Goal: Task Accomplishment & Management: Complete application form

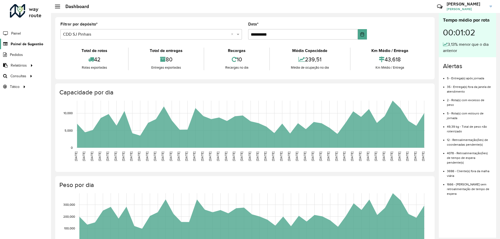
click at [27, 44] on span "Painel de Sugestão" at bounding box center [27, 43] width 33 height 5
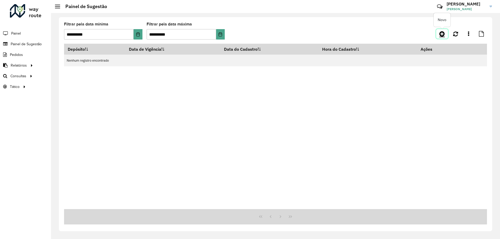
click at [440, 37] on link at bounding box center [442, 33] width 12 height 9
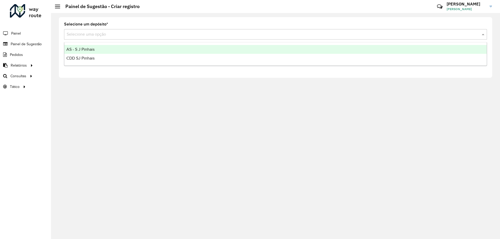
click at [104, 36] on input "text" at bounding box center [270, 34] width 407 height 6
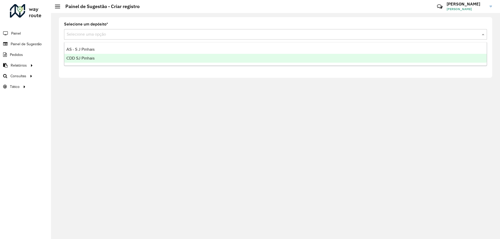
click at [98, 59] on div "CDD SJ Pinhais" at bounding box center [275, 58] width 422 height 9
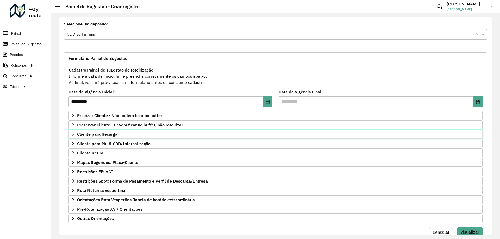
click at [83, 135] on span "Cliente para Recarga" at bounding box center [97, 134] width 40 height 4
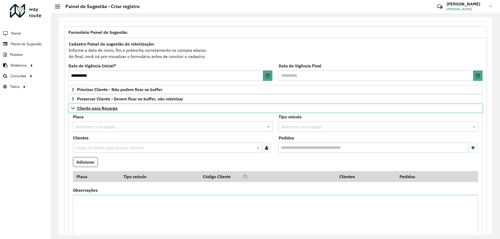
scroll to position [52, 0]
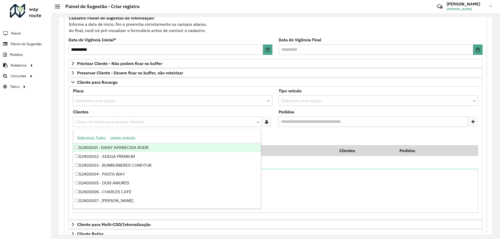
click at [96, 120] on input "text" at bounding box center [164, 122] width 181 height 6
type input "*****"
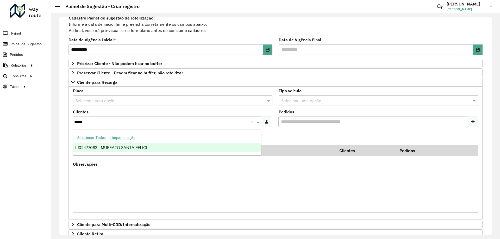
click at [133, 145] on div "02477083 - MUFFATO SANTA FELICI" at bounding box center [167, 147] width 188 height 9
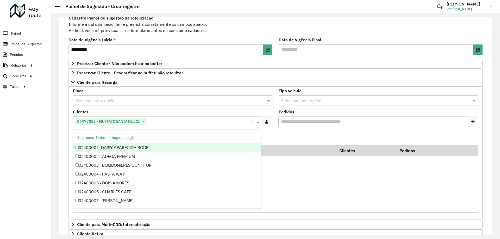
click at [284, 130] on formly-field "Pedidos" at bounding box center [378, 120] width 206 height 21
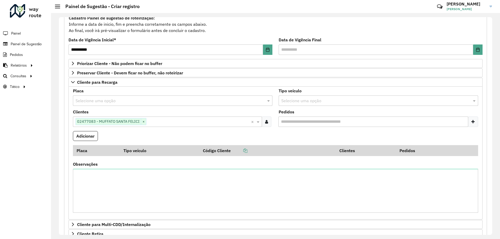
click at [312, 100] on input "text" at bounding box center [373, 101] width 184 height 6
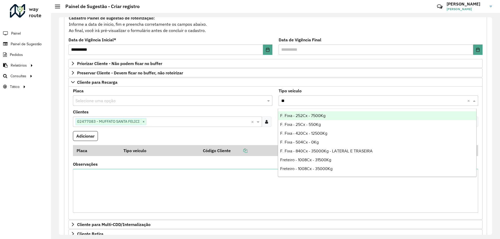
type input "***"
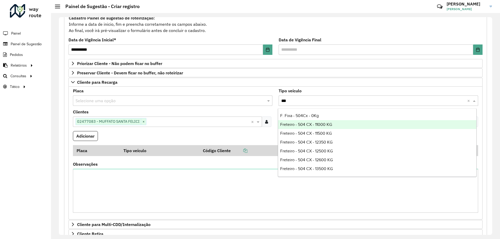
click at [339, 127] on div "Freteiro - 504 CX - 11000 KG" at bounding box center [377, 124] width 198 height 9
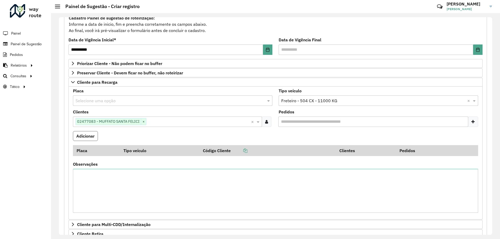
click at [83, 136] on button "Adicionar" at bounding box center [85, 136] width 25 height 10
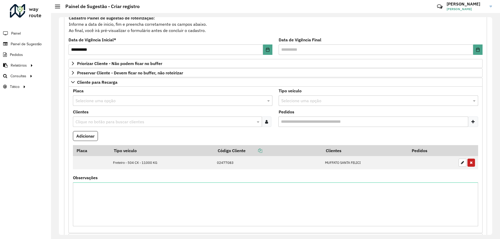
click at [129, 128] on formly-field "Clientes Clique no botão para buscar clientes" at bounding box center [173, 120] width 206 height 21
click at [108, 123] on input "text" at bounding box center [164, 122] width 181 height 6
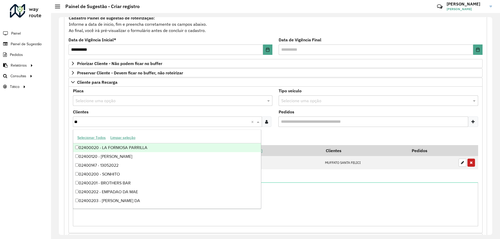
type input "***"
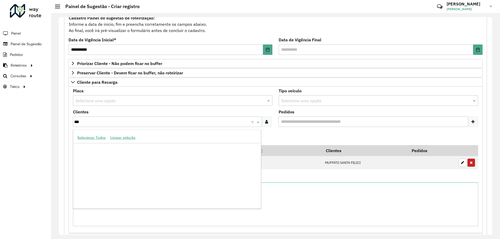
scroll to position [442, 0]
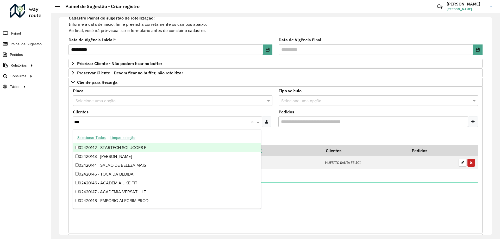
drag, startPoint x: 92, startPoint y: 121, endPoint x: 20, endPoint y: 127, distance: 72.6
click at [20, 127] on div "**********" at bounding box center [250, 119] width 500 height 239
type input "*****"
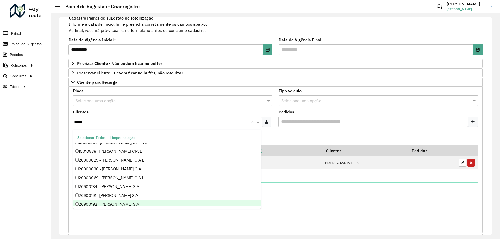
scroll to position [208, 0]
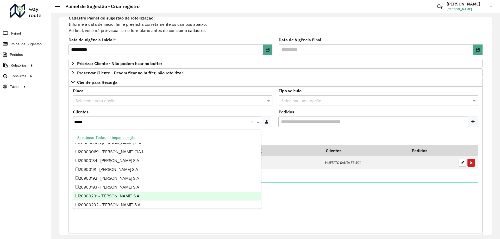
click at [132, 197] on div "20900201 - [PERSON_NAME] S.A" at bounding box center [167, 196] width 188 height 9
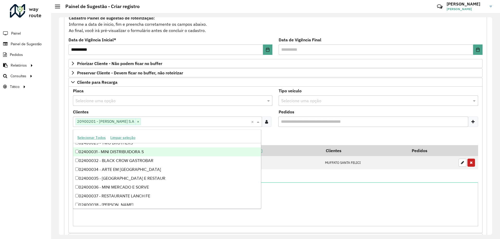
click at [289, 132] on formly-field "Adicionar" at bounding box center [275, 138] width 411 height 14
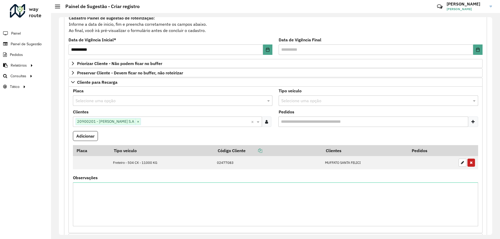
click at [295, 103] on input "text" at bounding box center [373, 101] width 184 height 6
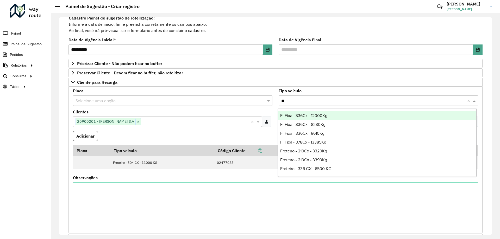
type input "***"
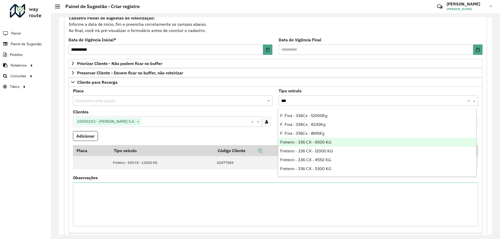
click at [335, 142] on div "Freteiro - 336 CX - 6500 KG" at bounding box center [377, 142] width 198 height 9
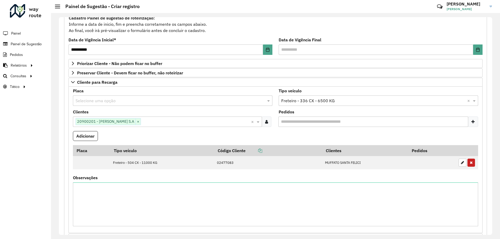
click at [267, 133] on formly-field "Adicionar" at bounding box center [275, 138] width 411 height 14
click at [341, 100] on input "text" at bounding box center [373, 101] width 184 height 6
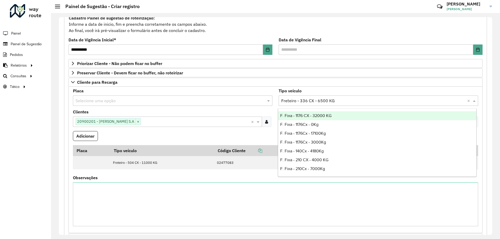
click at [337, 103] on input "text" at bounding box center [373, 101] width 184 height 6
drag, startPoint x: 465, startPoint y: 101, endPoint x: 455, endPoint y: 100, distance: 11.0
click at [360, 104] on input "text" at bounding box center [373, 101] width 184 height 6
type input "***"
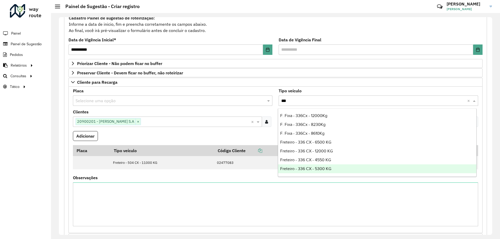
scroll to position [26, 0]
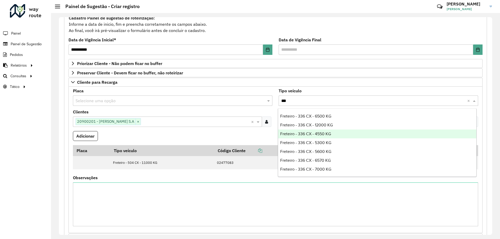
click at [328, 132] on span "Freteiro - 336 CX - 4550 KG" at bounding box center [305, 134] width 51 height 4
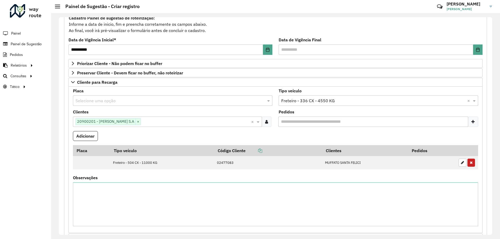
click at [240, 135] on formly-field "Adicionar" at bounding box center [275, 138] width 411 height 14
click at [98, 135] on button "Adicionar" at bounding box center [85, 136] width 25 height 10
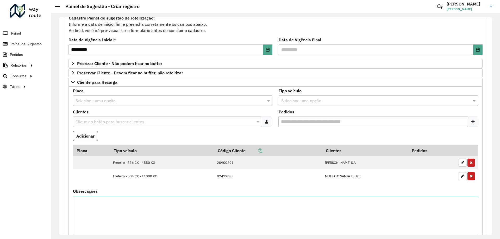
click at [123, 121] on input "text" at bounding box center [164, 122] width 181 height 6
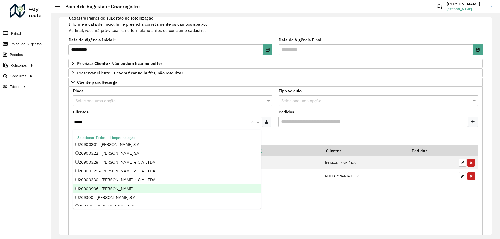
scroll to position [291, 0]
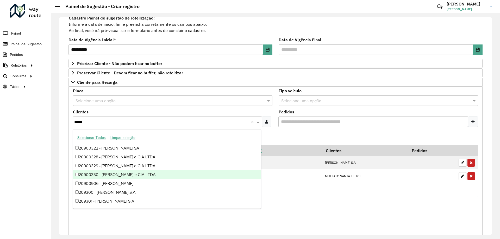
type input "*****"
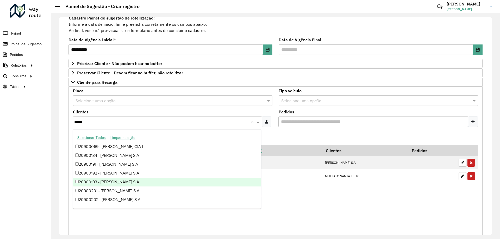
scroll to position [187, 0]
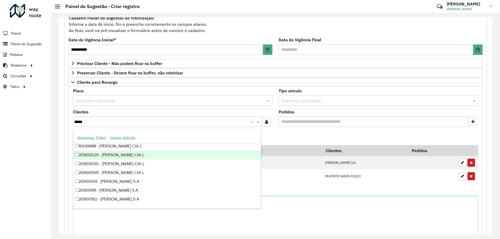
click at [149, 159] on div "20900029 - [PERSON_NAME] CIA L" at bounding box center [167, 155] width 188 height 9
click at [297, 133] on formly-field "Adicionar" at bounding box center [275, 138] width 411 height 14
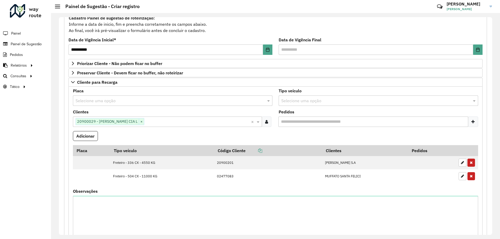
click at [292, 100] on input "text" at bounding box center [373, 101] width 184 height 6
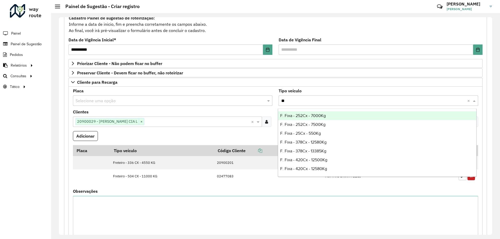
type input "***"
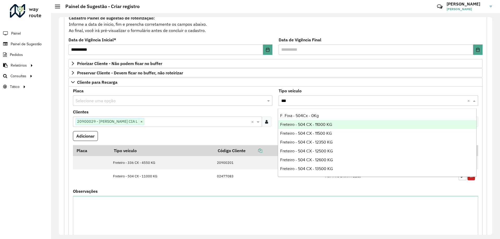
click at [319, 124] on span "Freteiro - 504 CX - 11000 KG" at bounding box center [306, 124] width 52 height 4
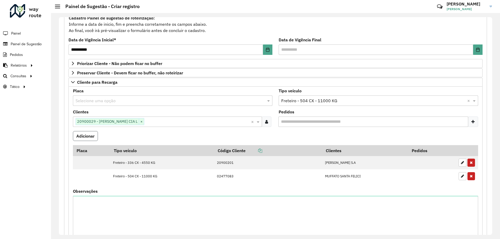
click at [77, 137] on button "Adicionar" at bounding box center [85, 136] width 25 height 10
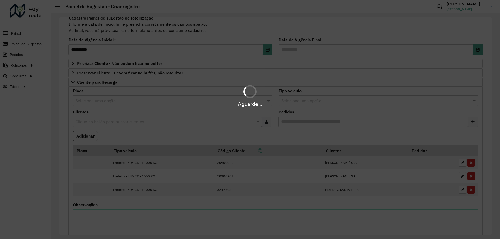
click at [148, 134] on div "Aguarde..." at bounding box center [250, 119] width 500 height 239
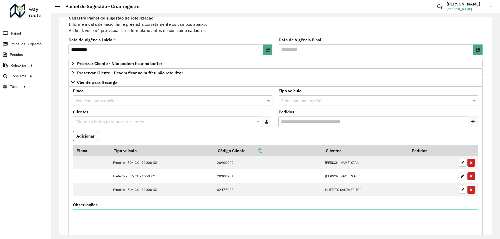
click at [126, 120] on input "text" at bounding box center [164, 122] width 181 height 6
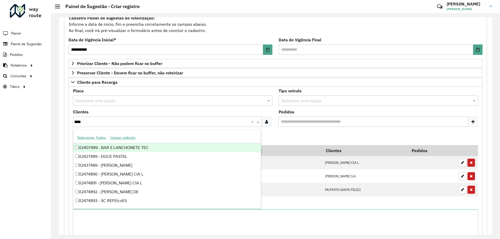
type input "*****"
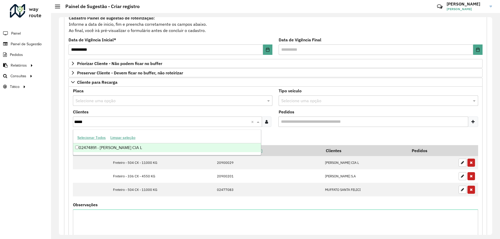
click at [152, 147] on div "02474891 - [PERSON_NAME] CIA L" at bounding box center [167, 147] width 188 height 9
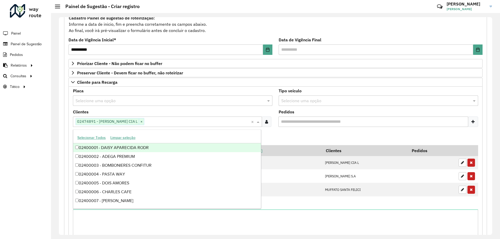
click at [286, 136] on formly-field "Adicionar" at bounding box center [275, 138] width 411 height 14
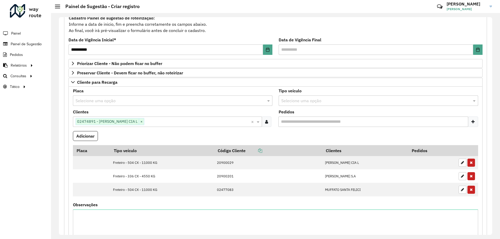
click at [294, 93] on label "Tipo veículo" at bounding box center [289, 91] width 23 height 6
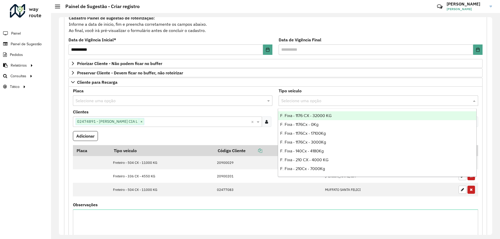
click at [297, 101] on input "text" at bounding box center [373, 101] width 184 height 6
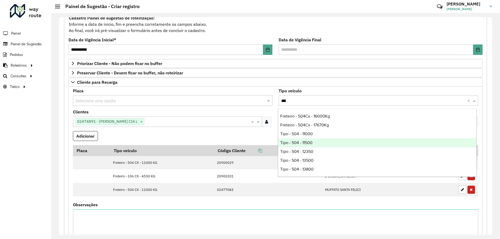
scroll to position [407, 0]
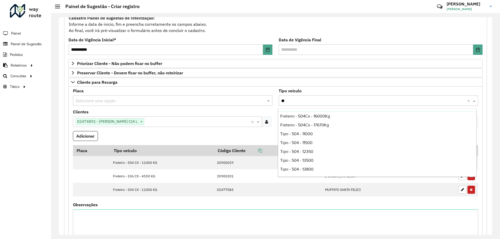
type input "*"
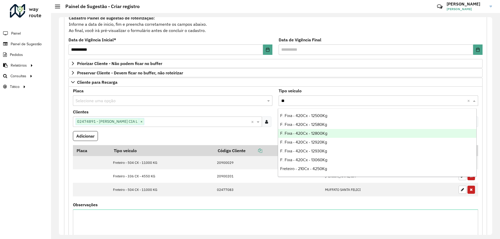
scroll to position [106, 0]
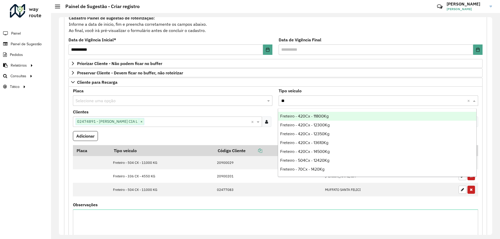
type input "*"
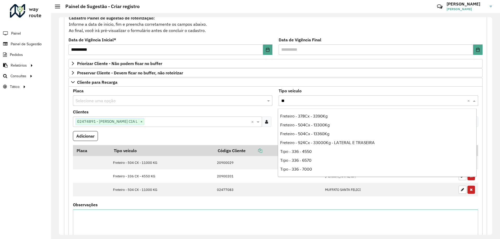
type input "***"
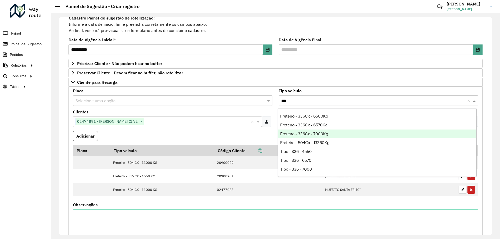
click at [335, 134] on div "Freteiro - 336Cx - 7000Kg" at bounding box center [377, 134] width 198 height 9
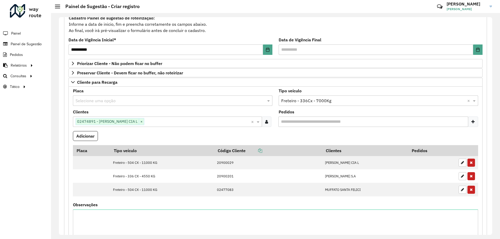
click at [335, 103] on input "text" at bounding box center [373, 101] width 184 height 6
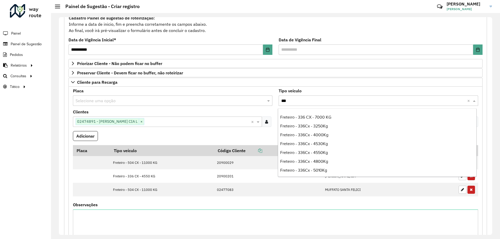
scroll to position [0, 0]
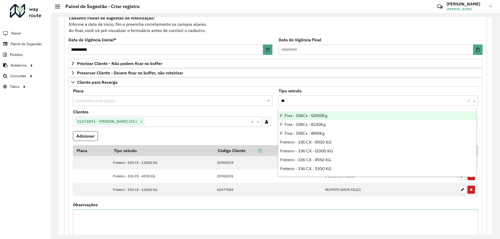
type input "*"
type input "***"
drag, startPoint x: 288, startPoint y: 102, endPoint x: 272, endPoint y: 104, distance: 15.9
click at [272, 104] on formly-group "Placa Selecione uma opção Tipo veículo Selecione uma opção *** × Clientes Cliqu…" at bounding box center [275, 173] width 411 height 169
type input "**"
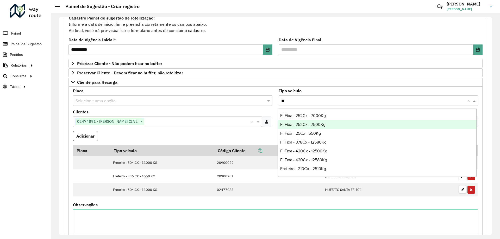
click at [330, 127] on div "F. Fixa - 252Cx - 7500Kg" at bounding box center [377, 124] width 198 height 9
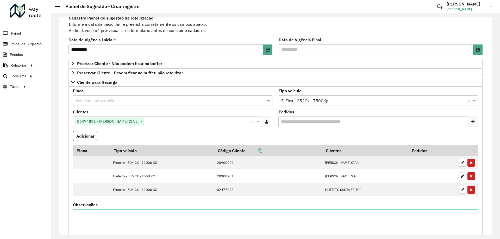
click at [265, 128] on formly-field "Clientes Clique no botão para buscar clientes 02474891 - [PERSON_NAME] CIA L × ×" at bounding box center [173, 120] width 206 height 21
click at [348, 102] on input "text" at bounding box center [373, 101] width 184 height 6
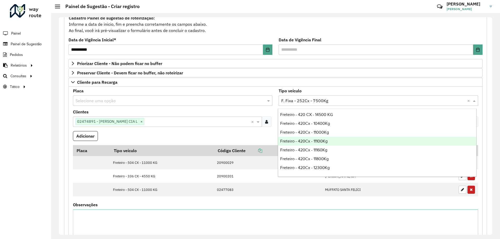
scroll to position [1249, 0]
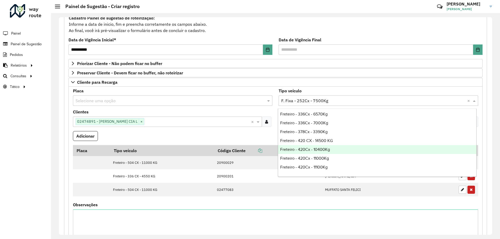
click at [330, 149] on div "Freteiro - 420Cx - 10400Kg" at bounding box center [377, 149] width 198 height 9
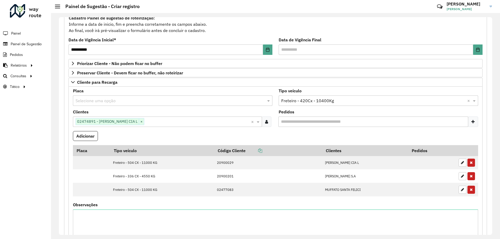
click at [203, 138] on formly-field "Adicionar" at bounding box center [275, 138] width 411 height 14
click at [77, 142] on formly-wrapper-form-field "Adicionar" at bounding box center [85, 138] width 25 height 14
click at [80, 139] on button "Adicionar" at bounding box center [85, 136] width 25 height 10
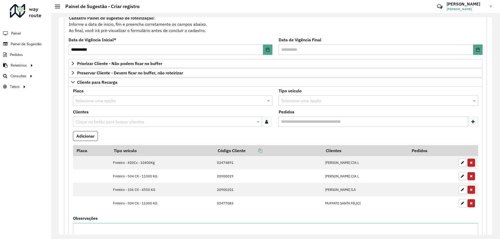
click at [178, 138] on formly-field "Adicionar" at bounding box center [275, 138] width 411 height 14
click at [114, 123] on input "text" at bounding box center [164, 122] width 181 height 6
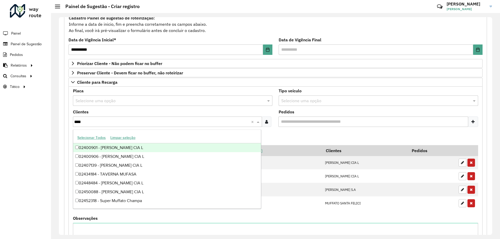
type input "*****"
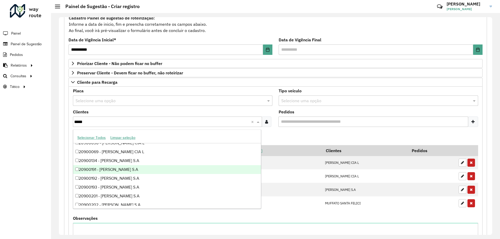
scroll to position [182, 0]
click at [120, 168] on div "20900030 - [PERSON_NAME] CIA L" at bounding box center [167, 169] width 188 height 9
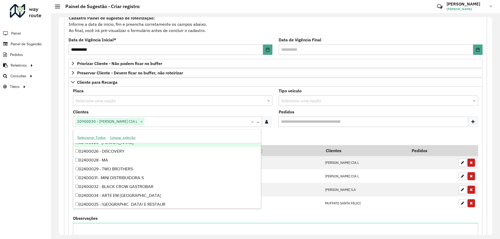
click at [292, 133] on formly-field "Adicionar" at bounding box center [275, 138] width 411 height 14
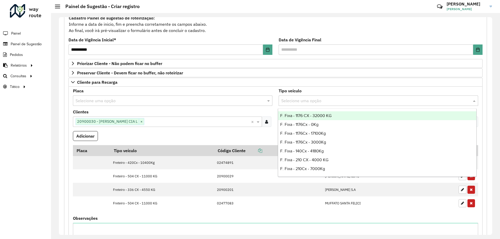
click at [303, 101] on input "text" at bounding box center [373, 101] width 184 height 6
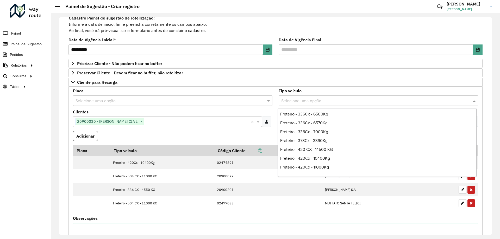
scroll to position [1275, 0]
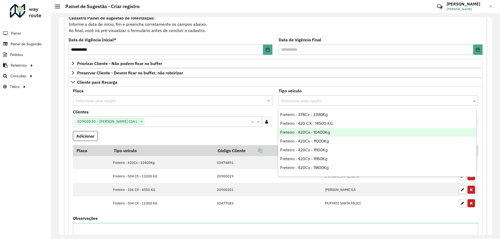
click at [336, 133] on div "Freteiro - 420Cx - 10400Kg" at bounding box center [377, 132] width 198 height 9
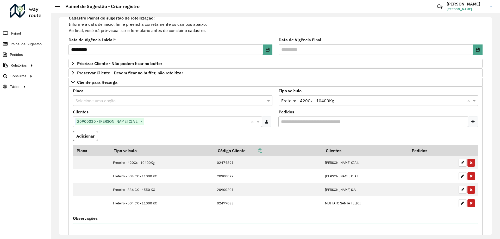
click at [72, 134] on formly-field "Adicionar" at bounding box center [275, 138] width 411 height 14
click at [76, 136] on button "Adicionar" at bounding box center [85, 136] width 25 height 10
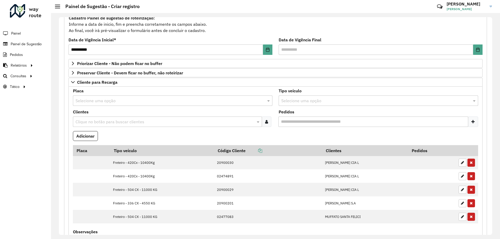
click at [144, 141] on formly-field "Adicionar" at bounding box center [275, 138] width 411 height 14
click at [111, 116] on div "Clientes Clique no botão para buscar clientes" at bounding box center [172, 118] width 199 height 17
click at [113, 122] on input "text" at bounding box center [164, 122] width 181 height 6
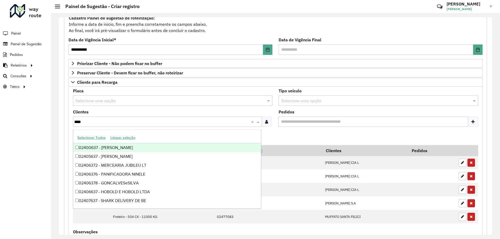
type input "*****"
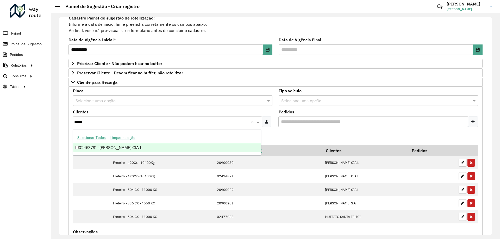
click at [129, 149] on div "02463781 - [PERSON_NAME] CIA L" at bounding box center [167, 147] width 188 height 9
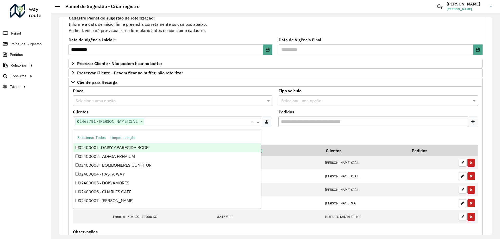
click at [272, 135] on formly-field "Adicionar" at bounding box center [275, 138] width 411 height 14
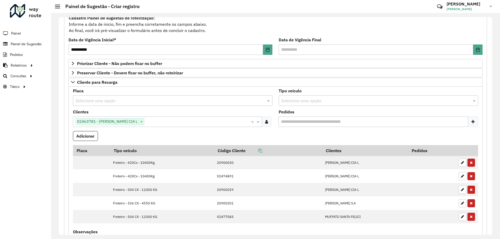
click at [306, 98] on input "text" at bounding box center [373, 101] width 184 height 6
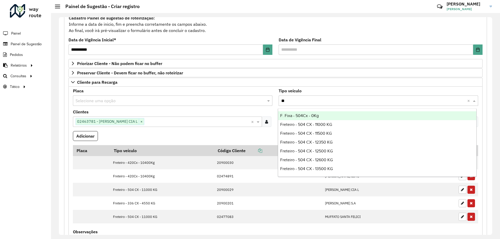
type input "*"
type input "***"
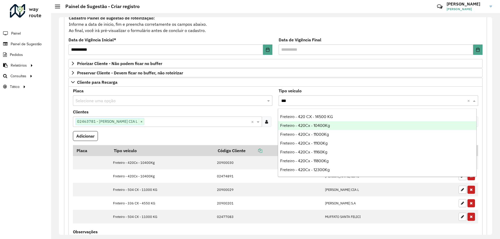
click at [328, 128] on div "Freteiro - 420Cx - 10400Kg" at bounding box center [377, 125] width 198 height 9
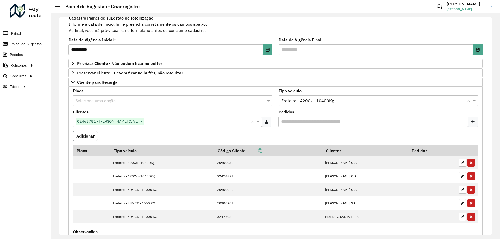
click at [96, 138] on button "Adicionar" at bounding box center [85, 136] width 25 height 10
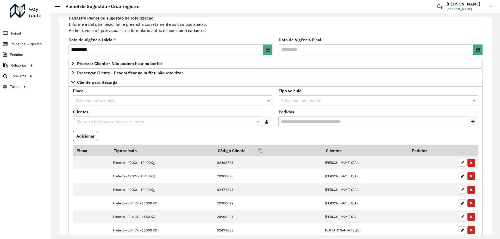
click at [157, 137] on formly-field "Adicionar" at bounding box center [275, 138] width 411 height 14
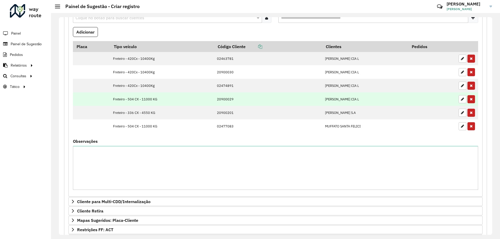
scroll to position [26, 0]
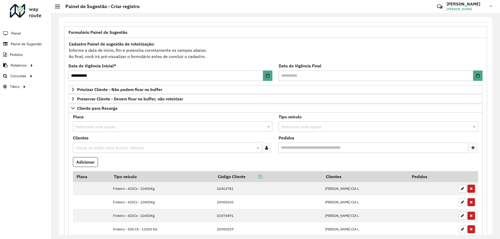
click at [104, 148] on input "text" at bounding box center [164, 148] width 181 height 6
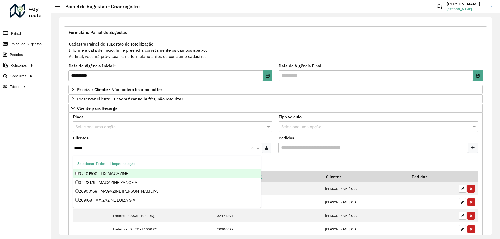
type input "******"
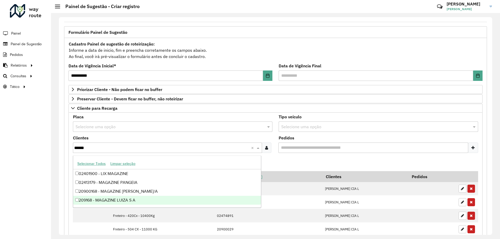
click at [135, 200] on div "209168 - MAGAZINE LUIZA S A" at bounding box center [167, 200] width 188 height 9
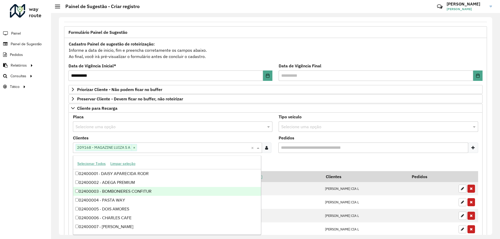
click at [297, 161] on formly-field "Adicionar" at bounding box center [275, 164] width 411 height 14
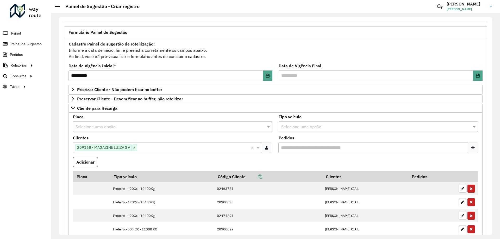
click at [123, 128] on input "text" at bounding box center [167, 127] width 184 height 6
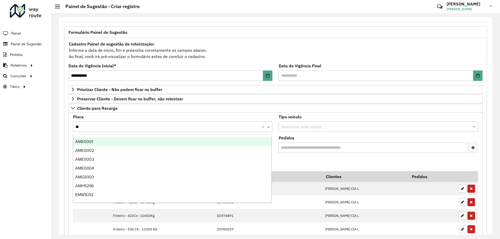
type input "***"
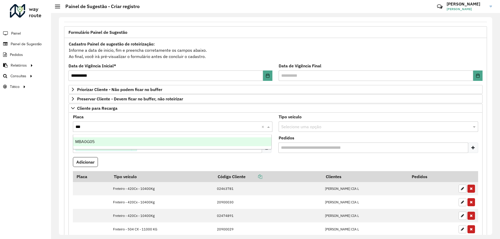
click at [125, 141] on div "MBA0G05" at bounding box center [172, 141] width 198 height 9
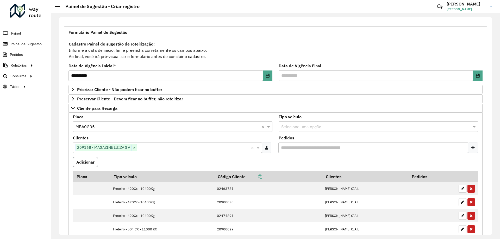
click at [87, 163] on button "Adicionar" at bounding box center [85, 162] width 25 height 10
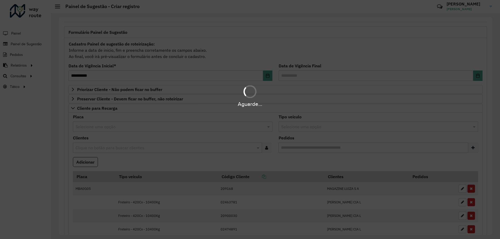
click at [134, 165] on formly-field "Adicionar" at bounding box center [275, 164] width 411 height 14
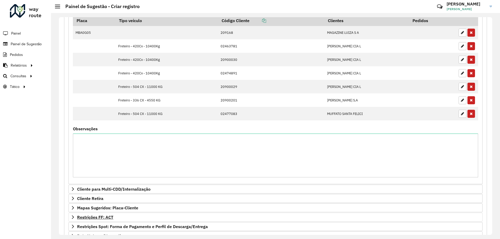
scroll to position [248, 0]
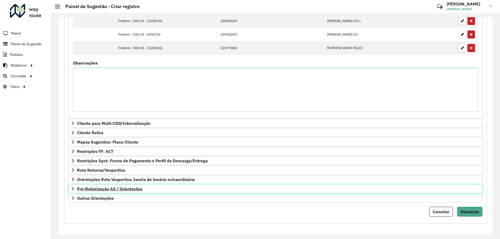
click at [105, 192] on link "Pre-Roteirização AS / Orientações" at bounding box center [275, 188] width 414 height 9
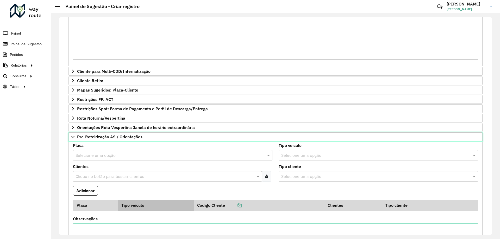
scroll to position [326, 0]
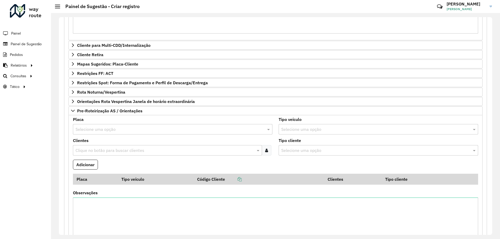
click at [116, 152] on input "text" at bounding box center [164, 151] width 181 height 6
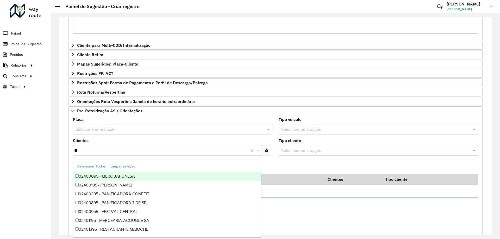
type input "***"
click at [128, 175] on div "02400955 - FESTVAL CENTRAL" at bounding box center [167, 176] width 188 height 9
click at [303, 167] on formly-field "Adicionar" at bounding box center [275, 167] width 411 height 14
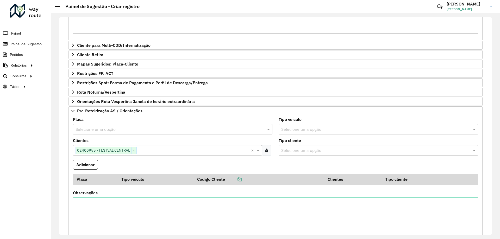
click at [140, 129] on input "text" at bounding box center [167, 129] width 184 height 6
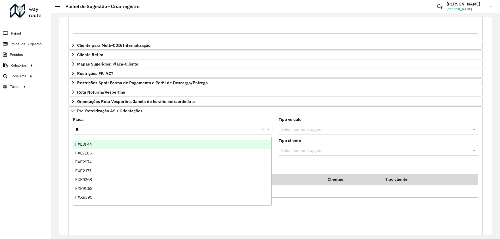
type input "***"
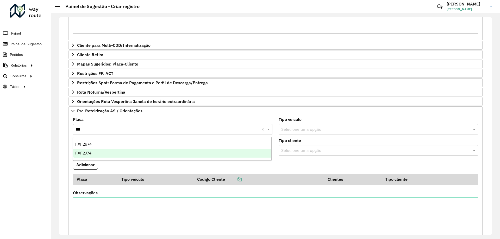
click at [118, 151] on div "FXF2J74" at bounding box center [172, 153] width 198 height 9
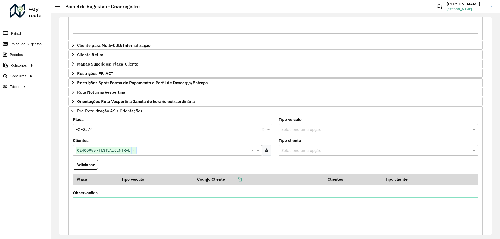
click at [123, 168] on formly-field "Adicionar" at bounding box center [275, 167] width 411 height 14
click at [89, 166] on button "Adicionar" at bounding box center [85, 165] width 25 height 10
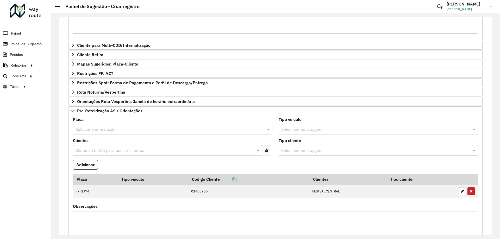
click at [114, 151] on input "text" at bounding box center [164, 151] width 181 height 6
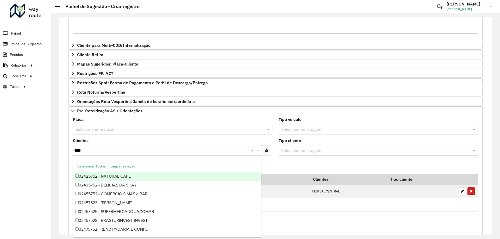
type input "*****"
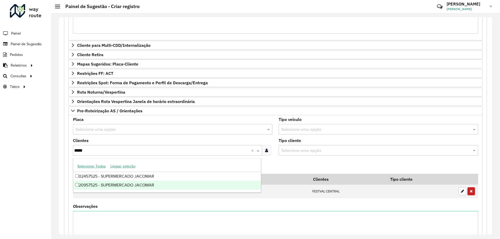
click at [143, 184] on div "20957525 - SUPERMERCADO JACOMAR" at bounding box center [167, 185] width 188 height 9
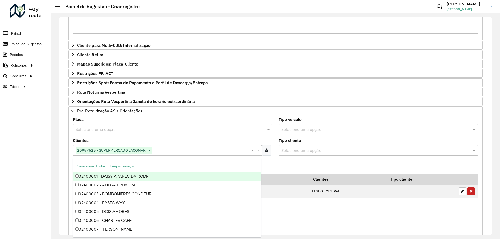
click at [295, 166] on formly-field "Adicionar" at bounding box center [275, 167] width 411 height 14
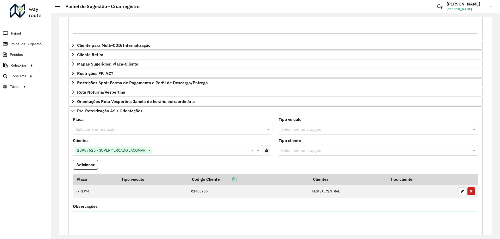
click at [126, 131] on input "text" at bounding box center [167, 129] width 184 height 6
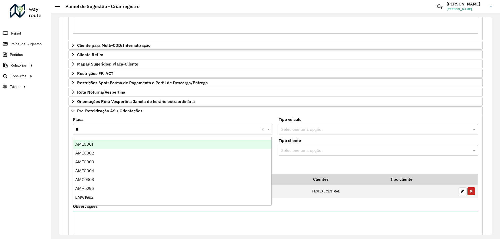
type input "***"
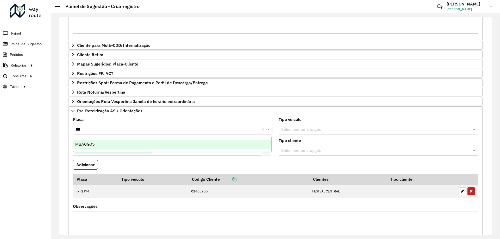
click at [131, 143] on div "MBA0G05" at bounding box center [172, 144] width 198 height 9
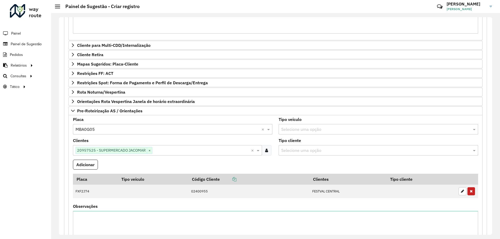
click at [115, 162] on formly-field "Adicionar" at bounding box center [275, 167] width 411 height 14
click at [88, 165] on button "Adicionar" at bounding box center [85, 165] width 25 height 10
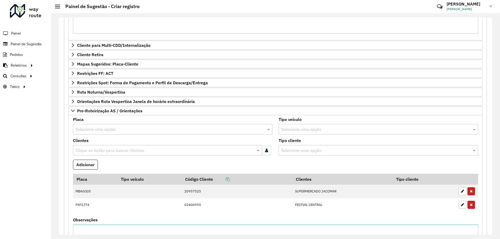
click at [124, 167] on formly-field "Adicionar" at bounding box center [275, 167] width 411 height 14
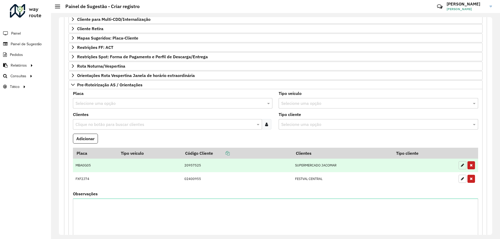
click at [462, 165] on button "button" at bounding box center [462, 165] width 8 height 8
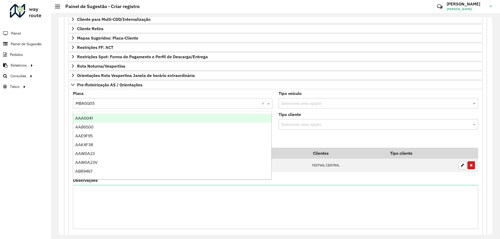
drag, startPoint x: 111, startPoint y: 103, endPoint x: 68, endPoint y: 107, distance: 43.1
click at [103, 102] on input "text" at bounding box center [167, 103] width 184 height 6
click at [86, 104] on input "text" at bounding box center [167, 103] width 184 height 6
type input "*"
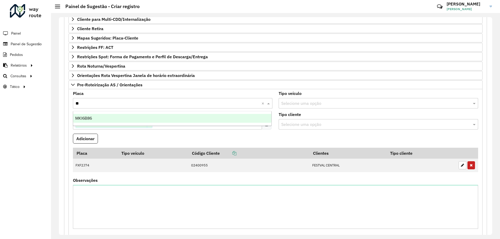
type input "***"
click at [109, 118] on div "MKI6B86" at bounding box center [172, 118] width 198 height 9
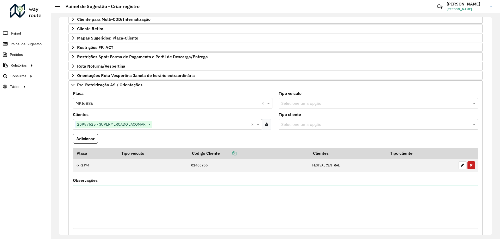
click at [118, 138] on formly-field "Adicionar" at bounding box center [275, 141] width 411 height 14
click at [93, 138] on button "Adicionar" at bounding box center [85, 139] width 25 height 10
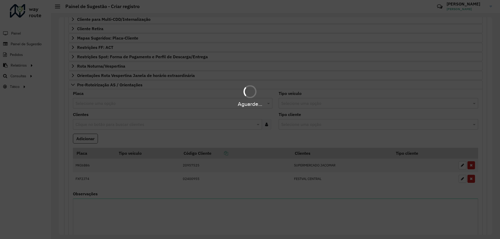
click at [139, 139] on formly-field "Adicionar" at bounding box center [275, 141] width 411 height 14
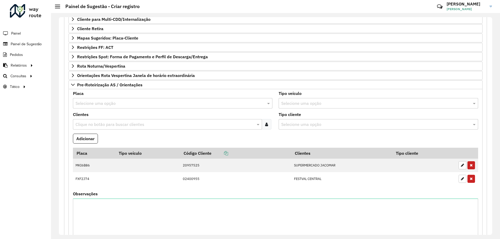
click at [141, 121] on div "Clique no botão para buscar clientes" at bounding box center [167, 124] width 189 height 10
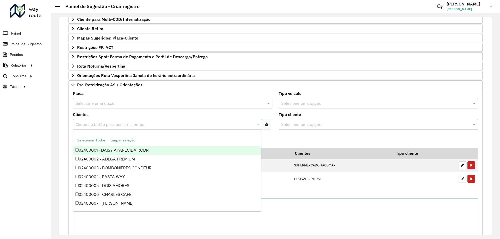
click at [135, 115] on div "Clientes Clique no botão para buscar clientes" at bounding box center [172, 121] width 199 height 17
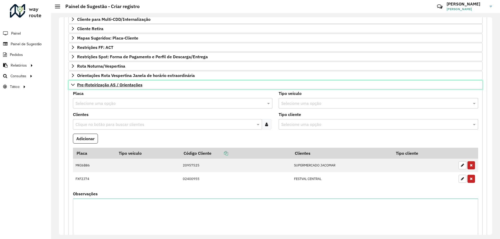
click at [73, 86] on icon at bounding box center [73, 85] width 4 height 4
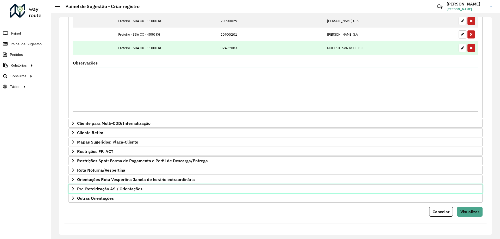
scroll to position [248, 0]
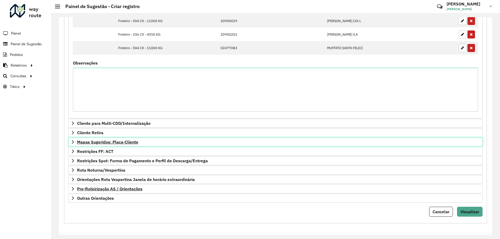
click at [72, 143] on icon at bounding box center [73, 142] width 4 height 4
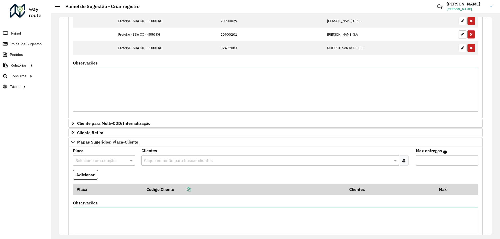
click at [99, 162] on input "text" at bounding box center [98, 161] width 47 height 6
type input "***"
click at [98, 183] on div "FTA8J32" at bounding box center [103, 184] width 61 height 9
click at [162, 163] on input "text" at bounding box center [268, 161] width 250 height 6
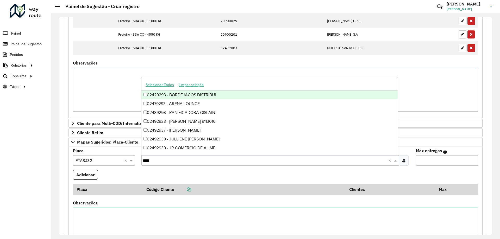
type input "*****"
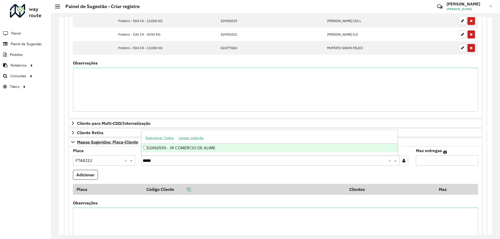
click at [190, 150] on div "02492939 - JR COMERCIO DE ALIME" at bounding box center [269, 148] width 256 height 9
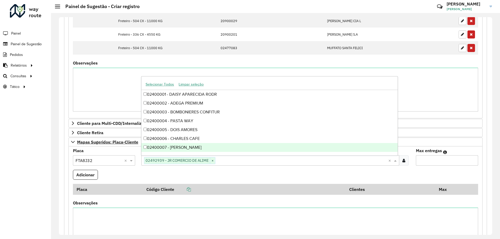
click at [200, 174] on formly-field "Adicionar" at bounding box center [275, 177] width 411 height 14
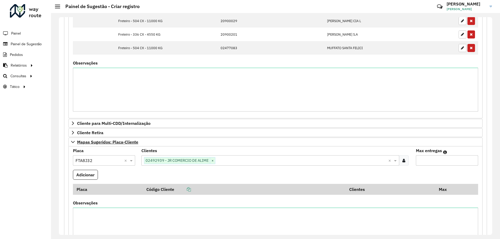
click at [466, 164] on input "Max entregas" at bounding box center [447, 160] width 62 height 10
type input "*"
click at [93, 174] on button "Adicionar" at bounding box center [85, 175] width 25 height 10
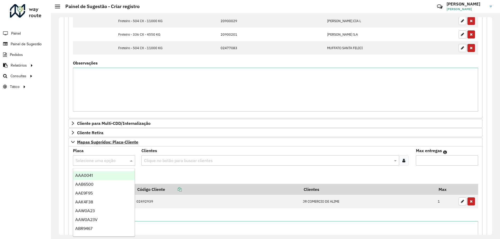
click at [96, 164] on div "Selecione uma opção" at bounding box center [104, 160] width 62 height 10
type input "***"
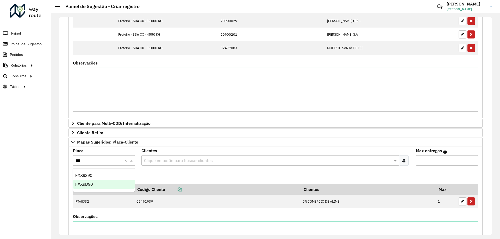
click at [101, 183] on div "FXX9D90" at bounding box center [103, 184] width 61 height 9
click at [160, 162] on input "text" at bounding box center [268, 161] width 250 height 6
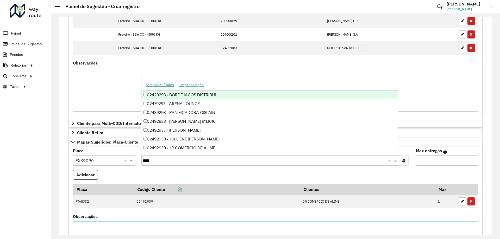
type input "*****"
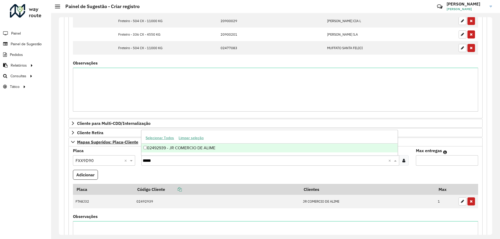
click at [176, 150] on div "02492939 - JR COMERCIO DE ALIME" at bounding box center [269, 148] width 256 height 9
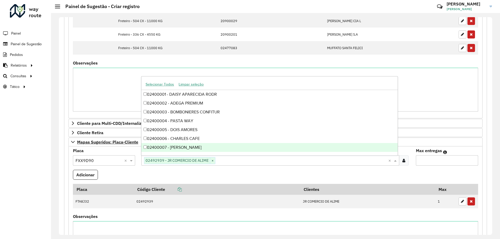
click at [436, 159] on input "Max entregas" at bounding box center [447, 160] width 62 height 10
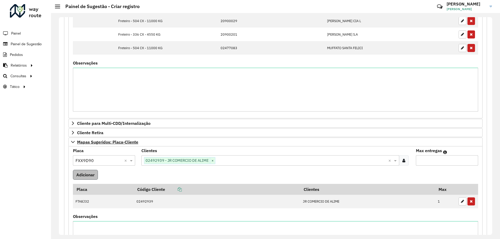
type input "*"
click at [88, 173] on button "Adicionar" at bounding box center [85, 175] width 25 height 10
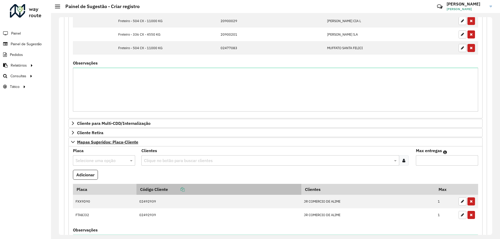
scroll to position [300, 0]
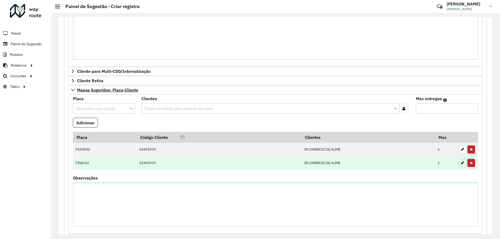
click at [462, 163] on button "button" at bounding box center [462, 163] width 8 height 8
type input "*"
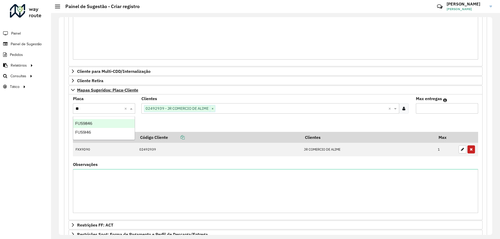
type input "***"
click at [102, 130] on div "FUS9I46" at bounding box center [103, 132] width 61 height 9
click at [170, 120] on formly-field "Adicionar" at bounding box center [275, 125] width 411 height 14
click at [91, 120] on button "Adicionar" at bounding box center [85, 123] width 25 height 10
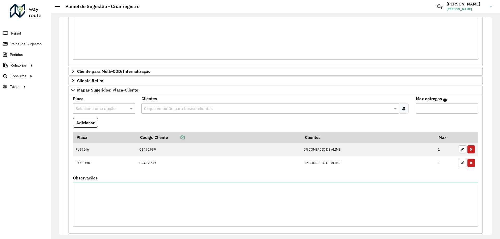
click at [170, 122] on formly-field "Adicionar" at bounding box center [275, 125] width 411 height 14
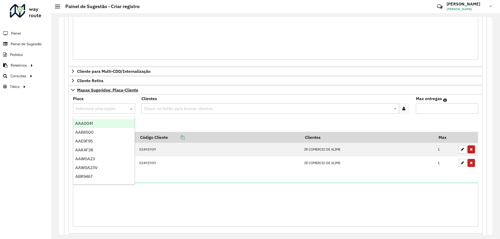
click at [110, 108] on input "text" at bounding box center [98, 109] width 47 height 6
type input "*"
click at [152, 107] on input "text" at bounding box center [268, 109] width 250 height 6
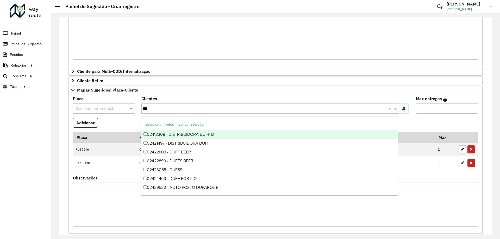
type input "****"
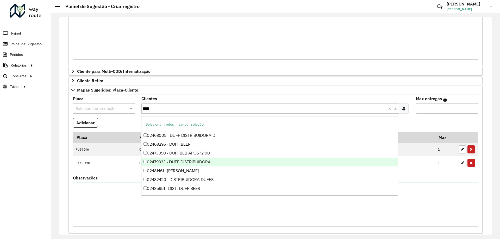
scroll to position [0, 0]
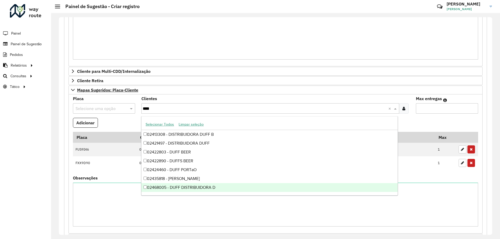
click at [213, 185] on div "02468005 - DUFF DISTRIBUIDORA D" at bounding box center [269, 187] width 256 height 9
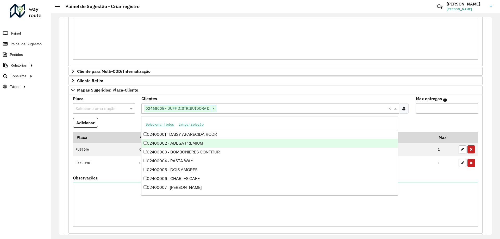
click at [125, 125] on formly-field "Adicionar" at bounding box center [275, 125] width 411 height 14
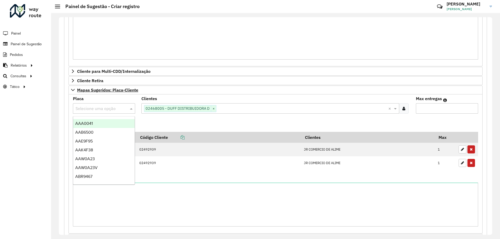
click at [102, 107] on input "text" at bounding box center [98, 109] width 47 height 6
type input "***"
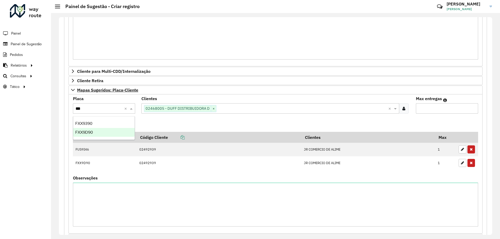
click at [96, 131] on div "FXX9D90" at bounding box center [103, 132] width 61 height 9
click at [107, 110] on input "text" at bounding box center [98, 109] width 47 height 6
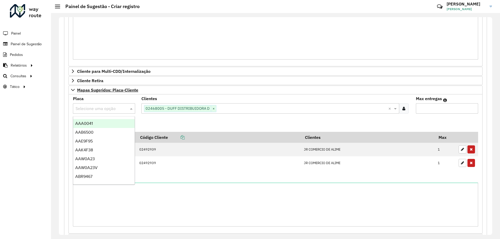
click at [107, 110] on input "text" at bounding box center [98, 109] width 47 height 6
click at [159, 118] on formly-field "Adicionar" at bounding box center [275, 125] width 411 height 14
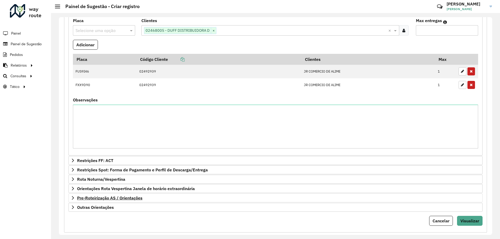
scroll to position [387, 0]
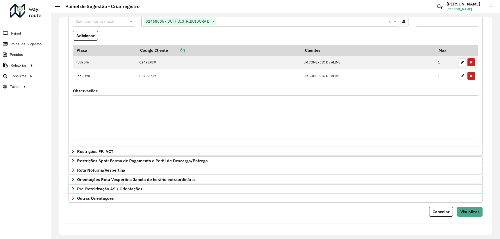
click at [76, 190] on link "Pre-Roteirização AS / Orientações" at bounding box center [275, 188] width 414 height 9
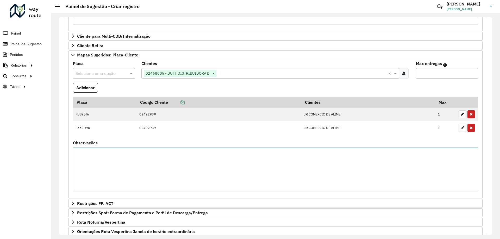
scroll to position [413, 0]
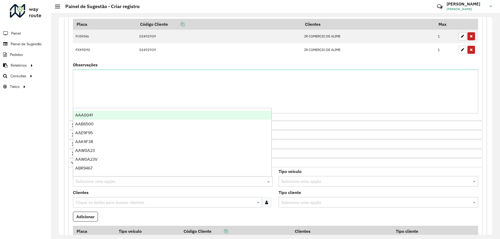
click at [103, 184] on input "text" at bounding box center [167, 181] width 184 height 6
type input "*"
click at [114, 191] on div "Clientes Clique no botão para buscar clientes" at bounding box center [172, 199] width 199 height 17
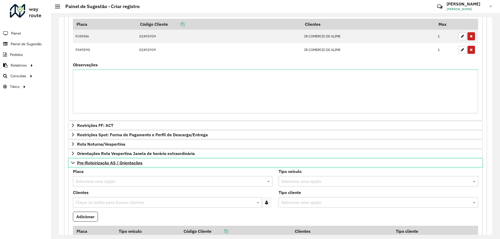
click at [76, 164] on link "Pre-Roteirização AS / Orientações" at bounding box center [275, 162] width 414 height 9
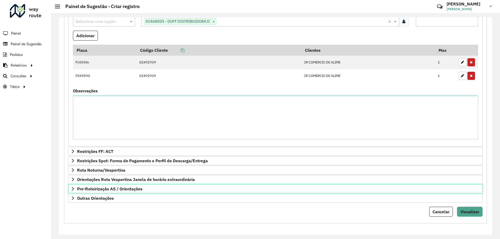
scroll to position [335, 0]
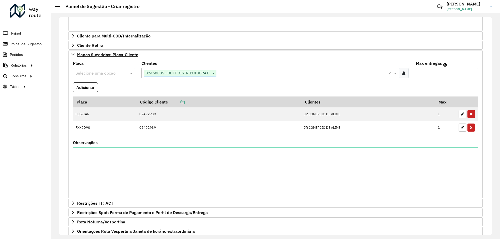
click at [104, 74] on input "text" at bounding box center [98, 73] width 47 height 6
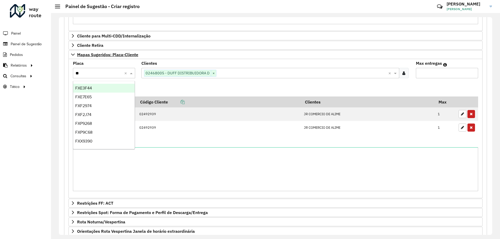
type input "***"
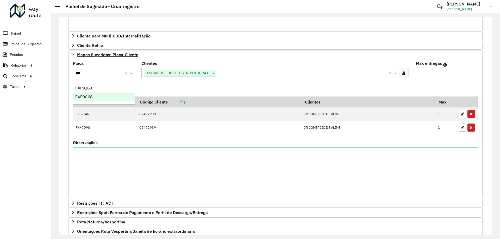
click at [105, 99] on div "FXP9C68" at bounding box center [103, 97] width 61 height 9
click at [147, 84] on formly-field "Adicionar" at bounding box center [275, 89] width 411 height 14
click at [94, 88] on button "Adicionar" at bounding box center [85, 87] width 25 height 10
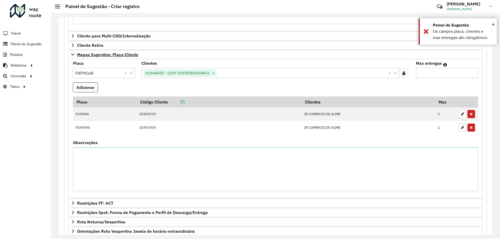
click at [453, 73] on input "Max entregas" at bounding box center [447, 73] width 62 height 10
type input "*"
click at [87, 86] on button "Adicionar" at bounding box center [85, 87] width 25 height 10
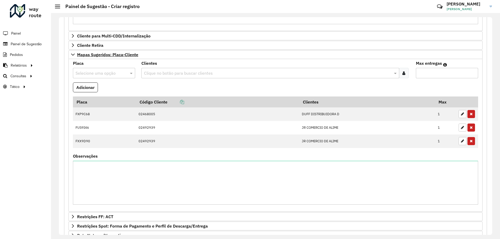
click at [149, 86] on formly-field "Adicionar" at bounding box center [275, 89] width 411 height 14
click at [155, 81] on formly-field "Clientes Clique no botão para buscar clientes" at bounding box center [275, 71] width 274 height 21
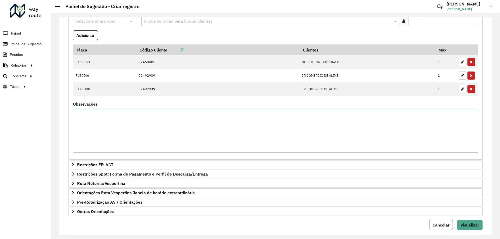
scroll to position [401, 0]
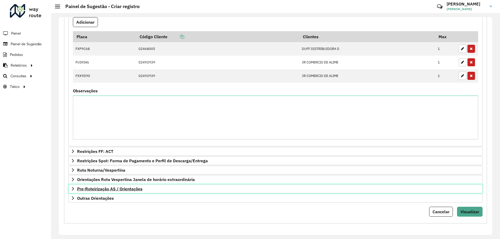
click at [73, 188] on icon at bounding box center [73, 189] width 2 height 4
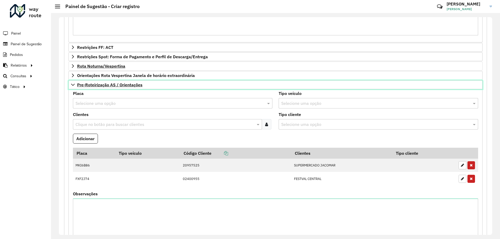
scroll to position [557, 0]
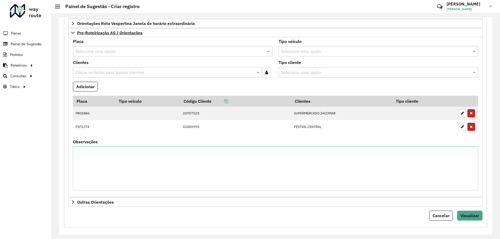
click at [147, 90] on formly-field "Adicionar" at bounding box center [275, 89] width 411 height 14
click at [465, 215] on span "Visualizar" at bounding box center [469, 215] width 19 height 5
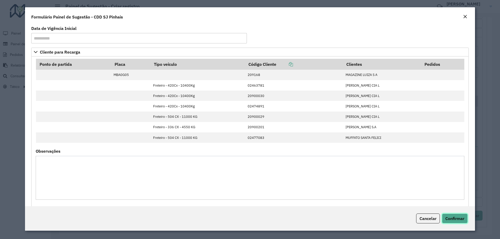
click at [449, 217] on span "Confirmar" at bounding box center [454, 218] width 19 height 5
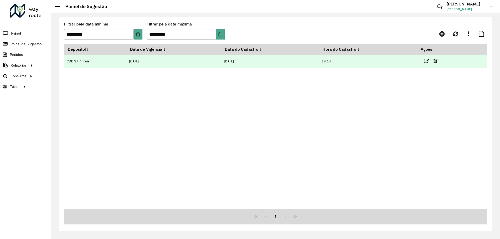
click at [427, 58] on link at bounding box center [426, 61] width 5 height 7
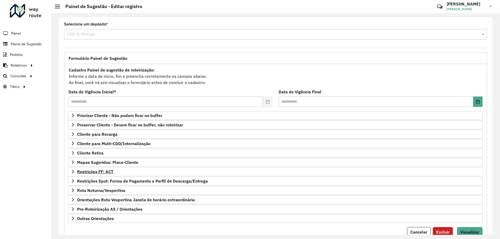
scroll to position [20, 0]
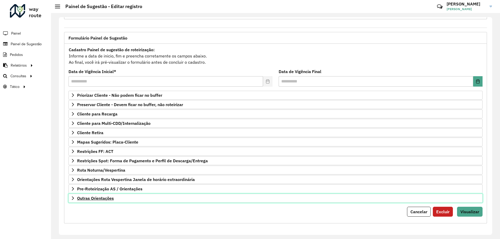
click at [107, 195] on link "Outras Orientações" at bounding box center [275, 198] width 414 height 9
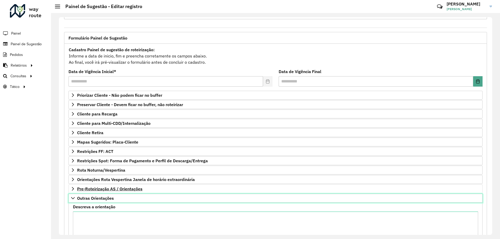
scroll to position [80, 0]
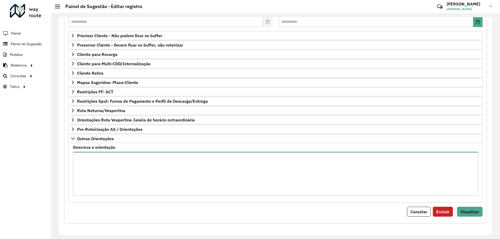
click at [143, 173] on textarea "Descreva a orientação" at bounding box center [275, 174] width 405 height 44
type textarea "*"
click at [101, 180] on textarea "**********" at bounding box center [275, 174] width 405 height 44
click at [124, 193] on textarea "**********" at bounding box center [275, 174] width 405 height 44
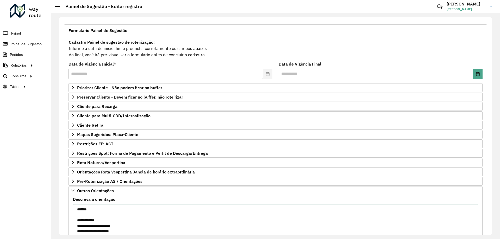
scroll to position [0, 0]
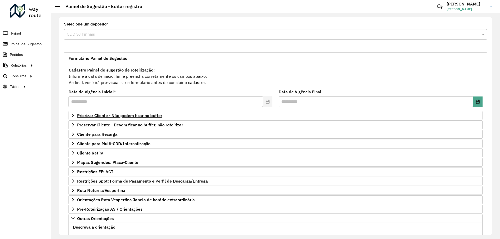
type textarea "**********"
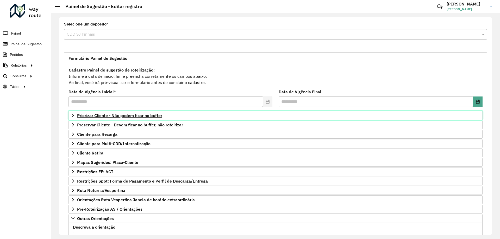
click at [90, 116] on span "Priorizar Cliente - Não podem ficar no buffer" at bounding box center [119, 115] width 85 height 4
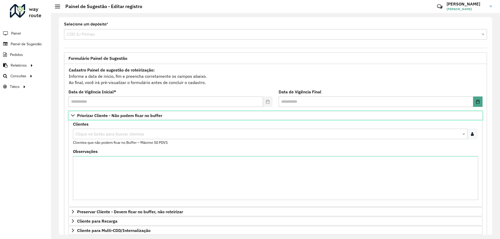
scroll to position [26, 0]
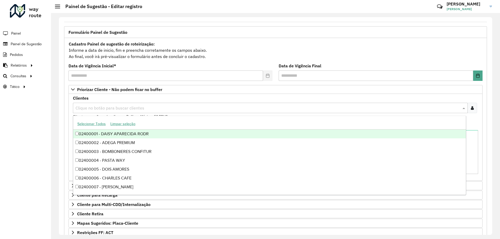
click at [143, 110] on input "text" at bounding box center [267, 108] width 387 height 6
type input "***"
click at [153, 135] on div "02400955 - FESTVAL CENTRAL" at bounding box center [269, 134] width 392 height 9
click at [180, 98] on div "Clientes Clique no botão para buscar clientes 02400955 - FESTVAL CENTRAL × × Cl…" at bounding box center [275, 107] width 405 height 23
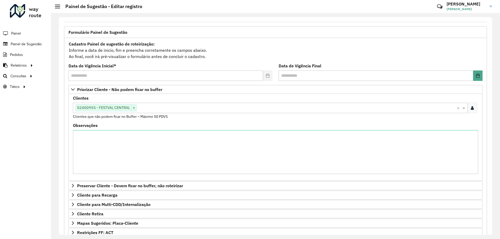
click at [155, 109] on input "text" at bounding box center [297, 108] width 320 height 6
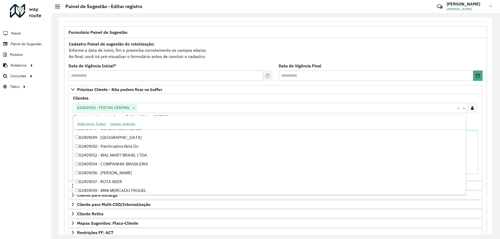
scroll to position [4012, 0]
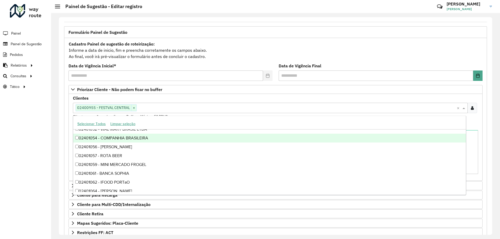
click at [39, 158] on div "Roteirizador AmbevTech Painel Painel de Sugestão Pedidos Relatórios Clientes Cl…" at bounding box center [25, 119] width 51 height 239
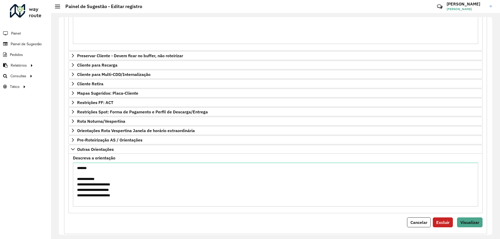
scroll to position [26, 0]
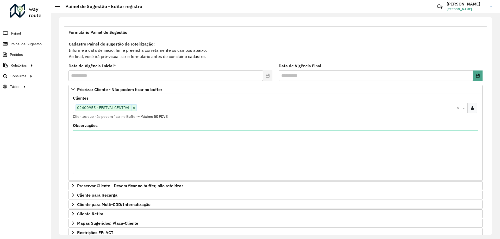
click at [165, 110] on input "text" at bounding box center [297, 108] width 320 height 6
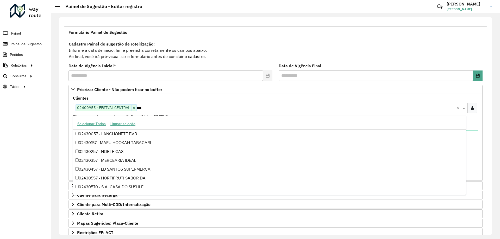
scroll to position [1132, 0]
type input "*****"
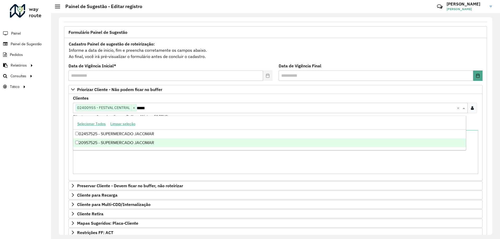
click at [150, 141] on div "20957525 - SUPERMERCADO JACOMAR" at bounding box center [269, 142] width 392 height 9
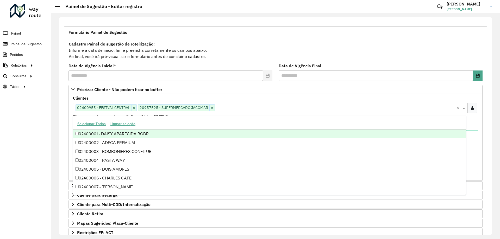
click at [42, 136] on div "Roteirizador AmbevTech Painel Painel de Sugestão Pedidos Relatórios Clientes Cl…" at bounding box center [25, 119] width 51 height 239
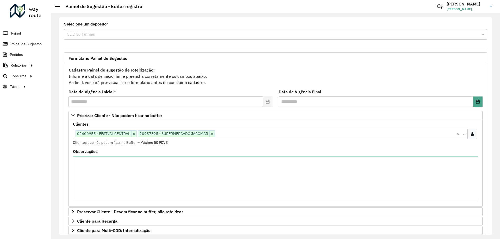
click at [239, 136] on input "text" at bounding box center [336, 134] width 242 height 6
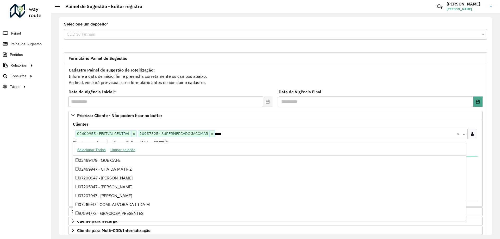
scroll to position [44, 0]
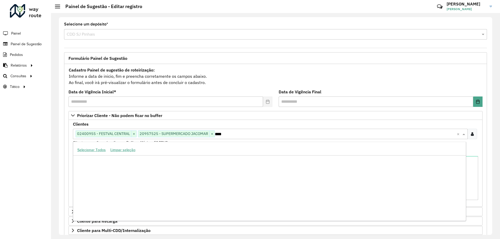
type input "*****"
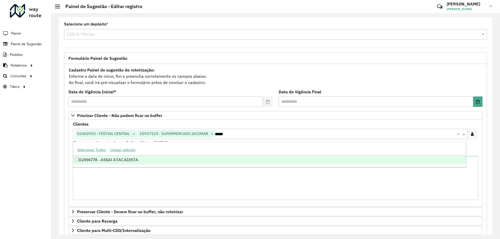
scroll to position [0, 0]
click at [144, 161] on div "02494778 - ASSAI ATACADISTA" at bounding box center [269, 160] width 392 height 9
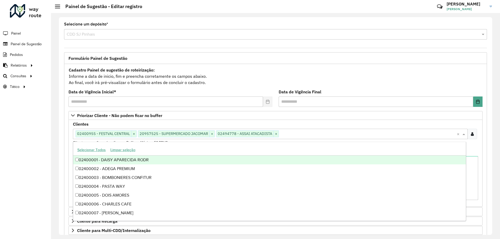
click at [1, 142] on div "Roteirizador AmbevTech Painel Painel de Sugestão Pedidos Relatórios Clientes Cl…" at bounding box center [25, 119] width 51 height 239
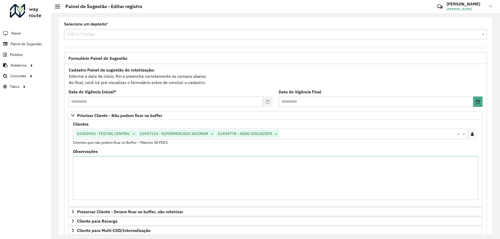
click at [308, 135] on input "text" at bounding box center [368, 134] width 178 height 6
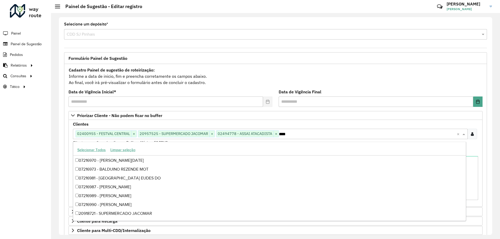
scroll to position [44, 0]
type input "*****"
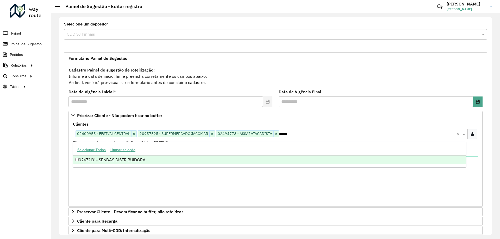
click at [152, 160] on div "02472191 - SENDAS DISTRIBUIDORA" at bounding box center [269, 160] width 392 height 9
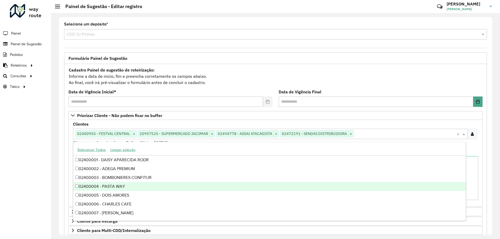
click at [128, 184] on div "02400004 - PASTA WAY" at bounding box center [269, 186] width 392 height 9
click at [42, 167] on div "Roteirizador AmbevTech Painel Painel de Sugestão Pedidos Relatórios Clientes Cl…" at bounding box center [25, 119] width 51 height 239
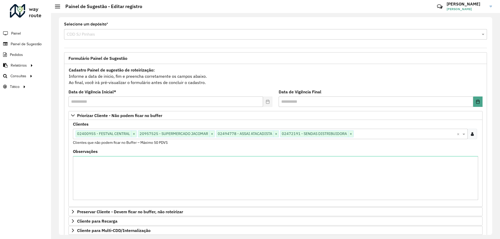
click at [201, 149] on formly-field "Clientes Clique no botão para buscar clientes 02400955 - FESTVAL CENTRAL × 2095…" at bounding box center [275, 135] width 411 height 27
click at [130, 174] on textarea "Observações" at bounding box center [275, 178] width 405 height 44
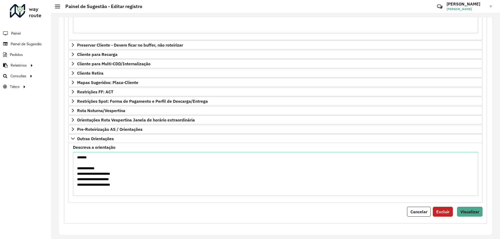
type textarea "**********"
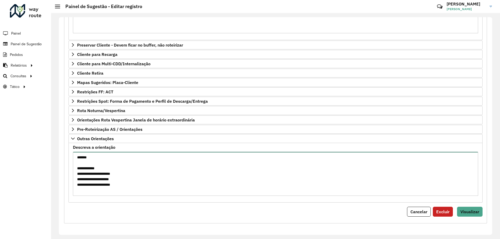
drag, startPoint x: 130, startPoint y: 189, endPoint x: 57, endPoint y: 154, distance: 80.4
click at [57, 154] on div "**********" at bounding box center [275, 126] width 449 height 226
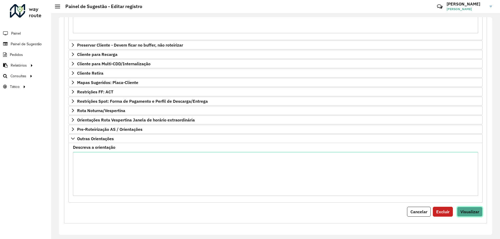
click at [464, 210] on span "Visualizar" at bounding box center [469, 211] width 19 height 5
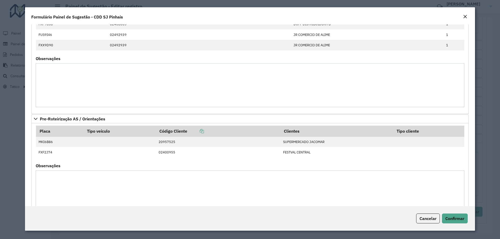
scroll to position [360, 0]
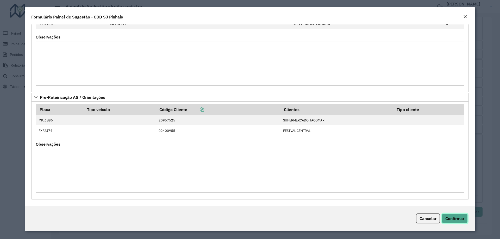
click at [454, 221] on span "Confirmar" at bounding box center [454, 218] width 19 height 5
